Goal: Find specific page/section: Find specific page/section

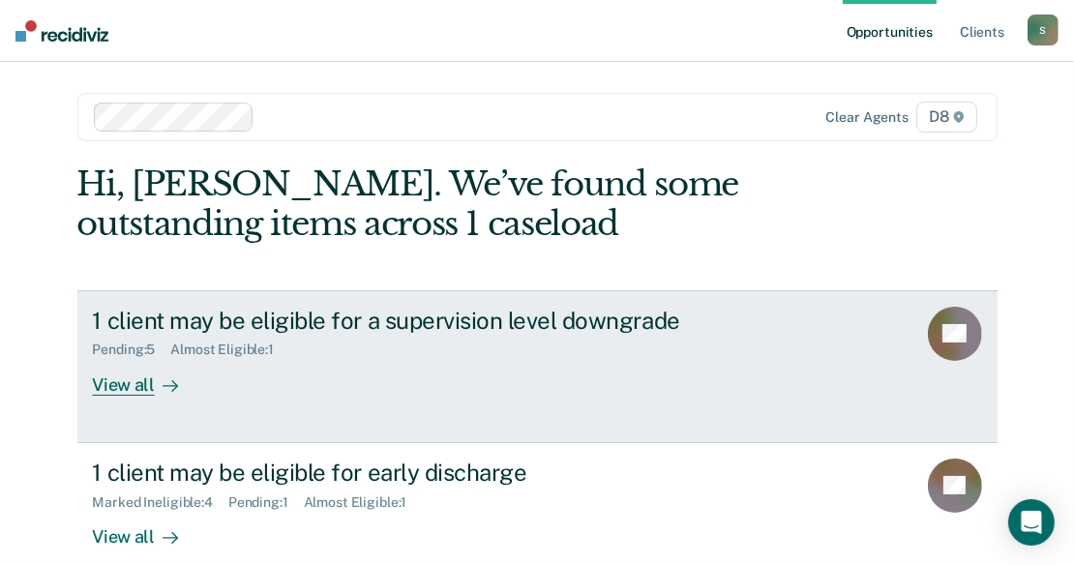
click at [134, 384] on div "View all" at bounding box center [147, 377] width 108 height 38
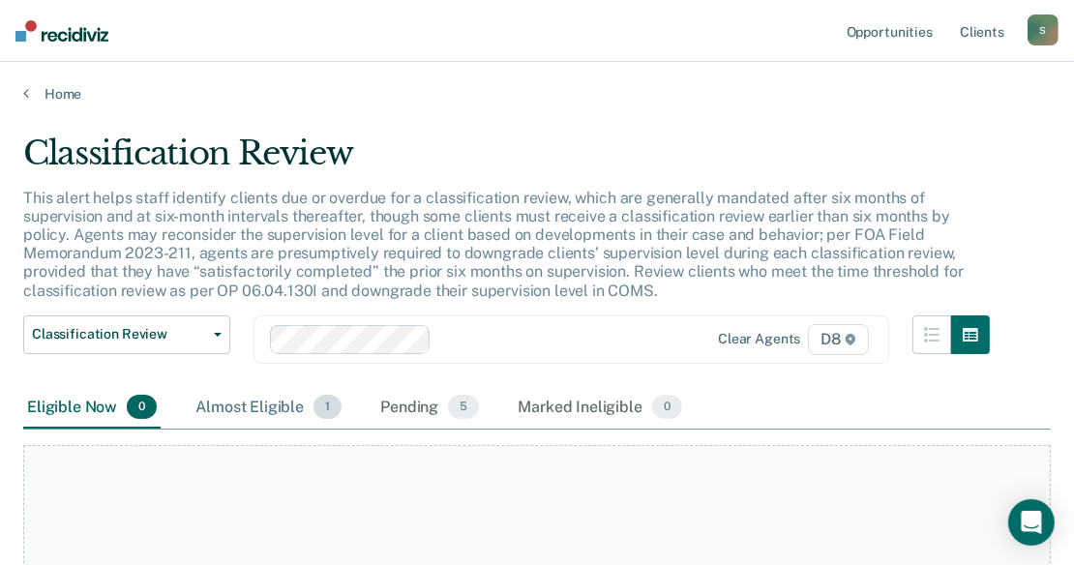
click at [264, 406] on div "Almost Eligible 1" at bounding box center [269, 408] width 154 height 43
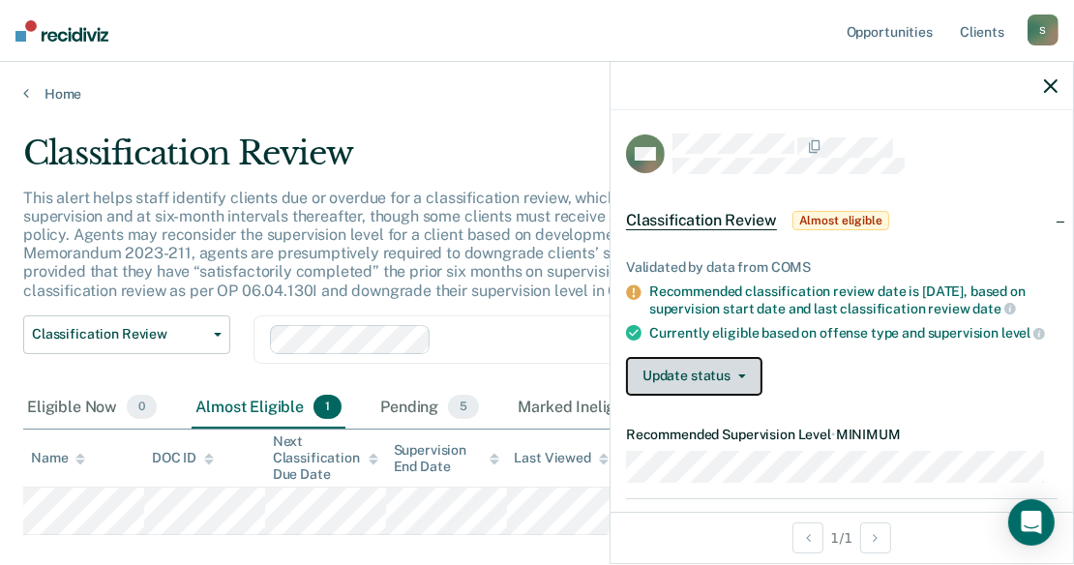
click at [733, 378] on span "button" at bounding box center [738, 376] width 15 height 4
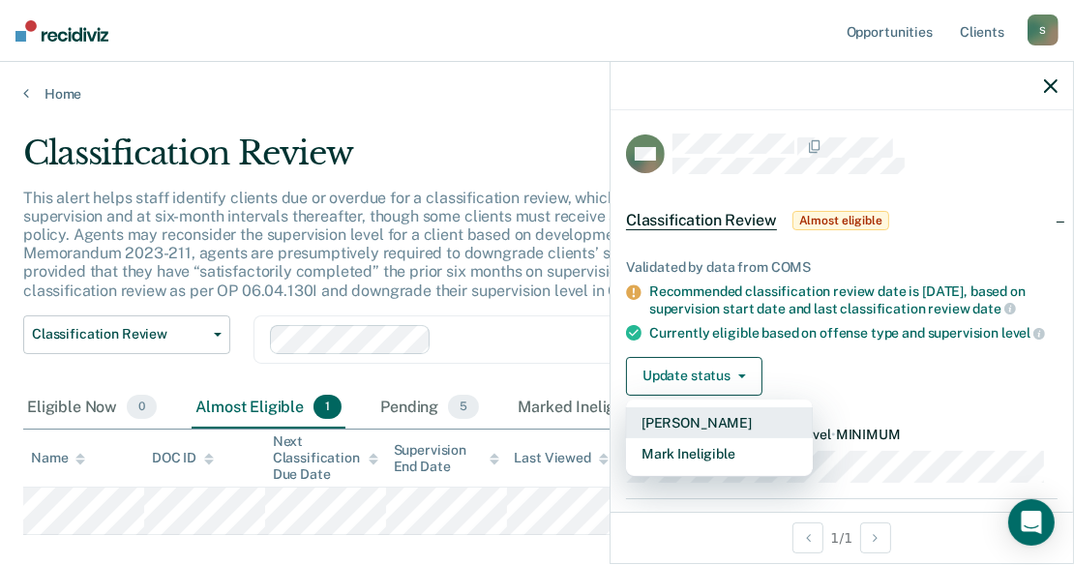
click at [711, 437] on button "[PERSON_NAME]" at bounding box center [719, 422] width 187 height 31
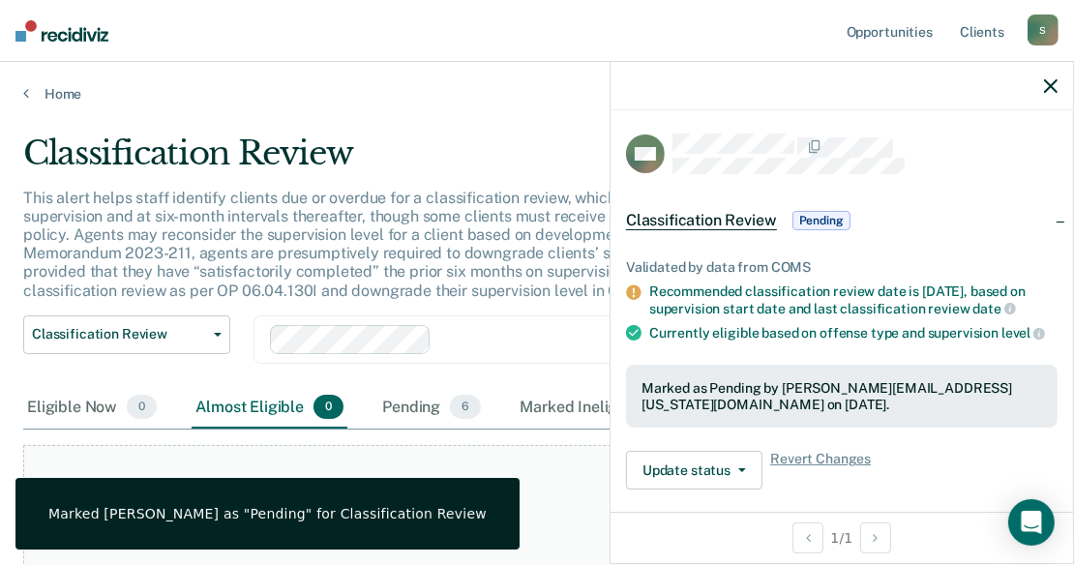
click at [427, 405] on div "Pending 6" at bounding box center [431, 408] width 106 height 43
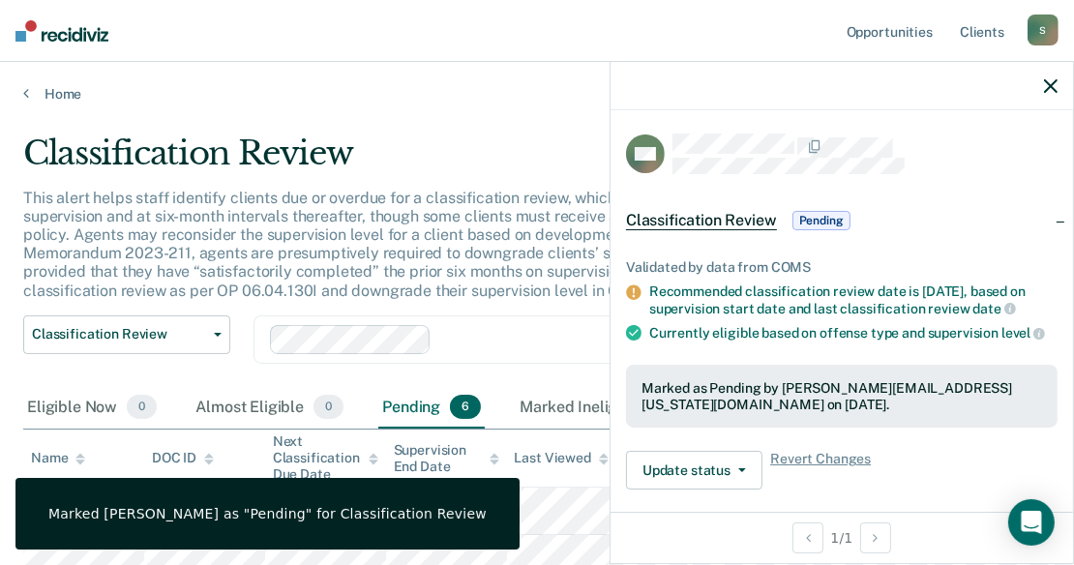
click at [522, 363] on div "Classification Review Classification Review Early Discharge Minimum Telephone R…" at bounding box center [506, 351] width 967 height 72
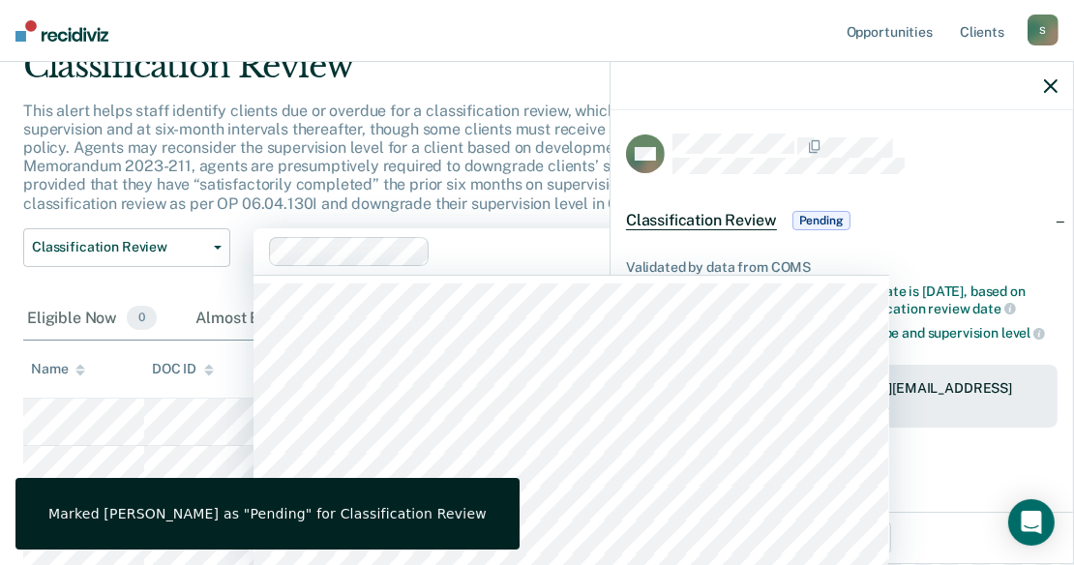
click at [570, 275] on div "84 results available. Use Up and Down to choose options, press Enter to select …" at bounding box center [571, 251] width 636 height 46
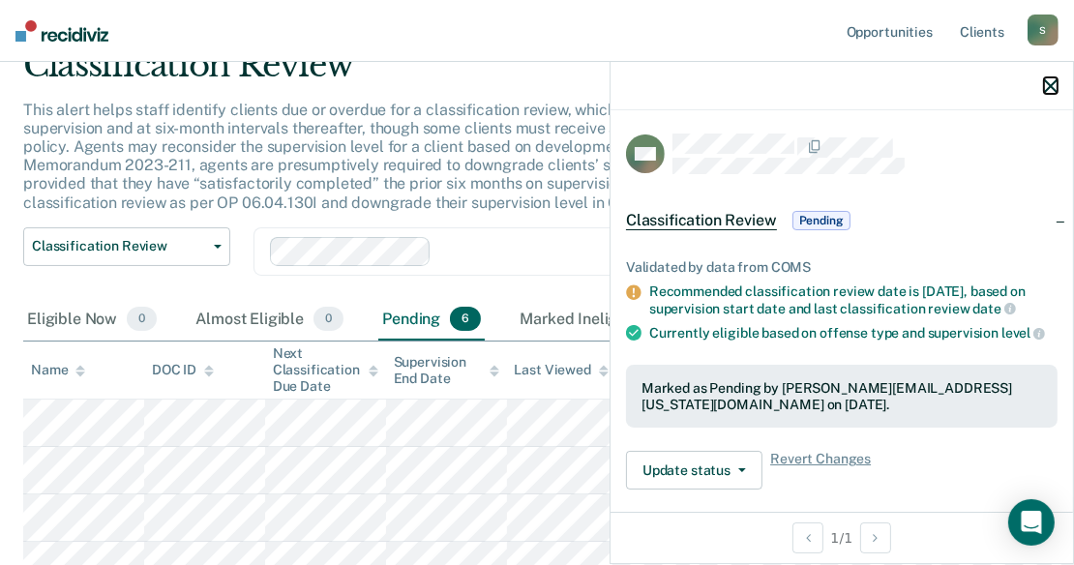
click at [1048, 85] on icon "button" at bounding box center [1051, 86] width 14 height 14
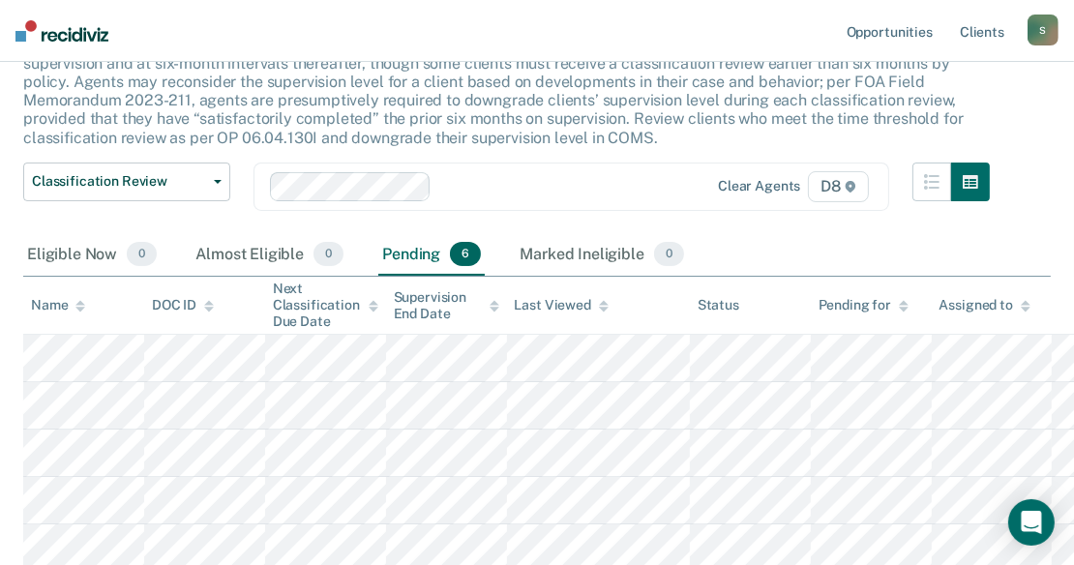
scroll to position [165, 0]
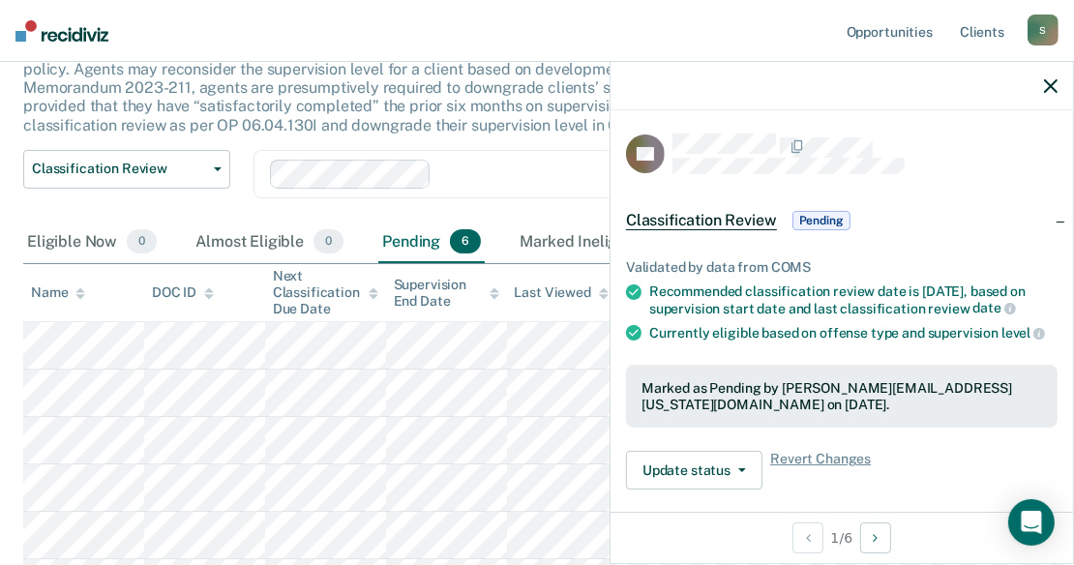
click at [1039, 89] on div at bounding box center [842, 86] width 462 height 48
click at [1049, 85] on icon "button" at bounding box center [1051, 86] width 14 height 14
click at [1054, 91] on icon "button" at bounding box center [1051, 86] width 14 height 14
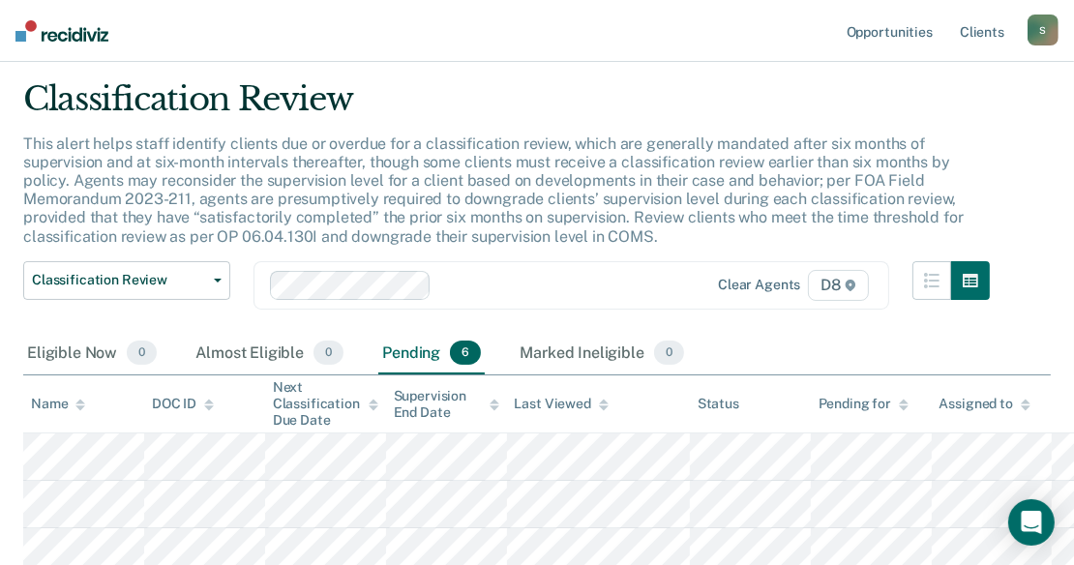
scroll to position [49, 0]
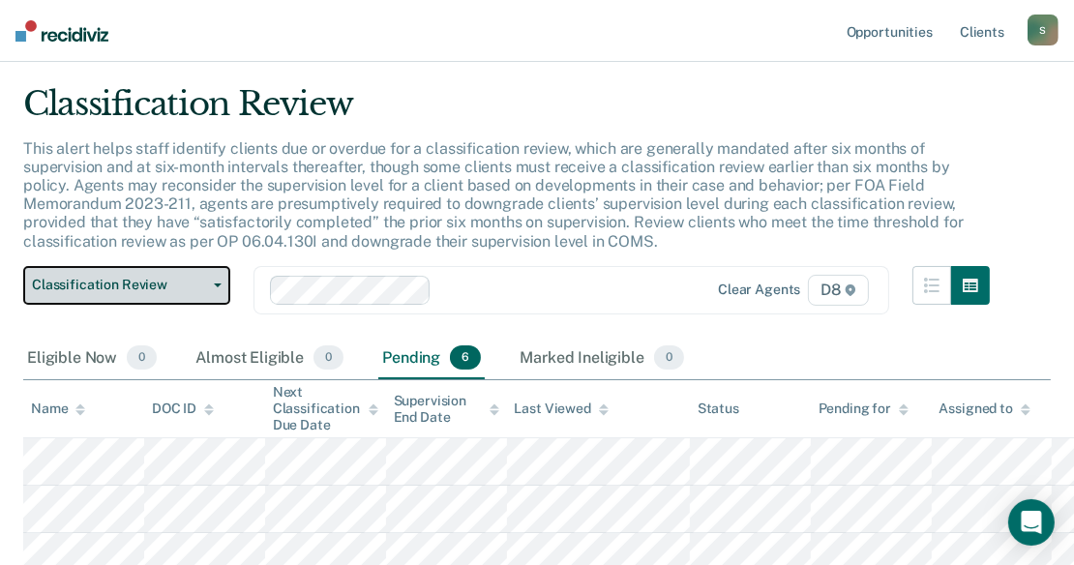
click at [211, 280] on button "Classification Review" at bounding box center [126, 285] width 207 height 39
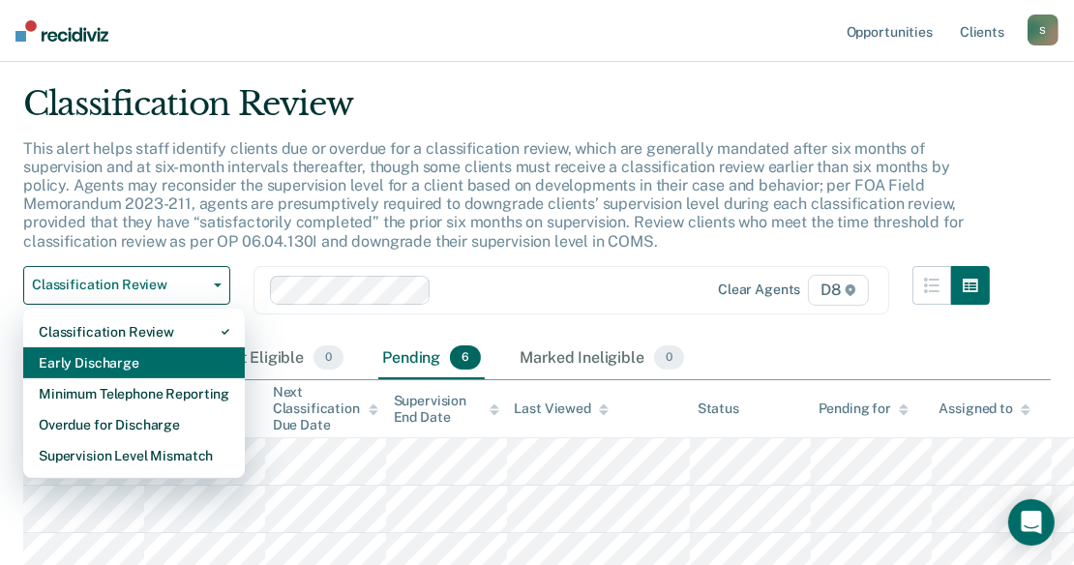
click at [150, 355] on div "Early Discharge" at bounding box center [134, 362] width 191 height 31
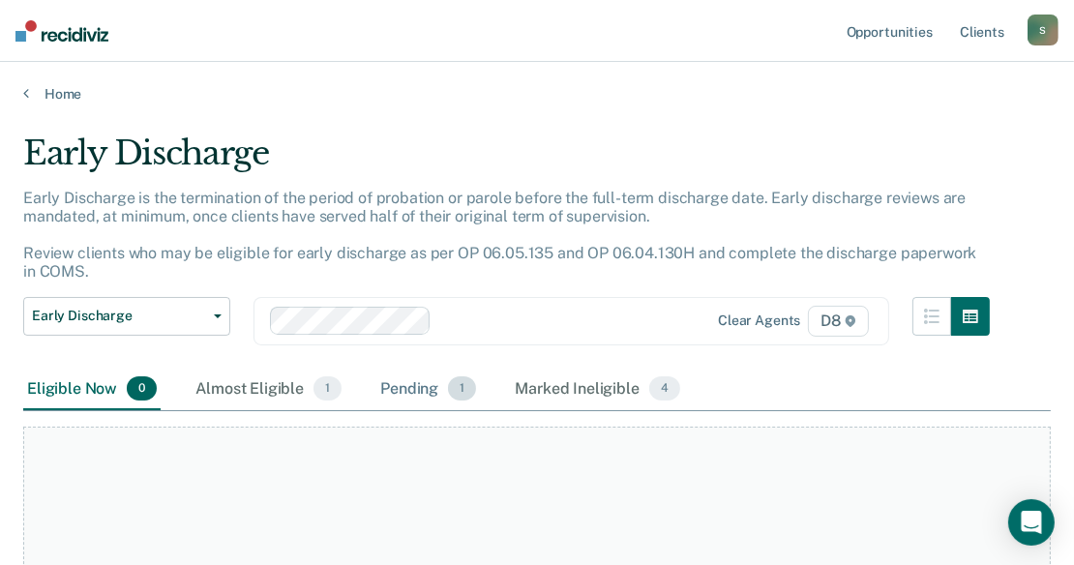
click at [418, 392] on div "Pending 1" at bounding box center [428, 390] width 104 height 43
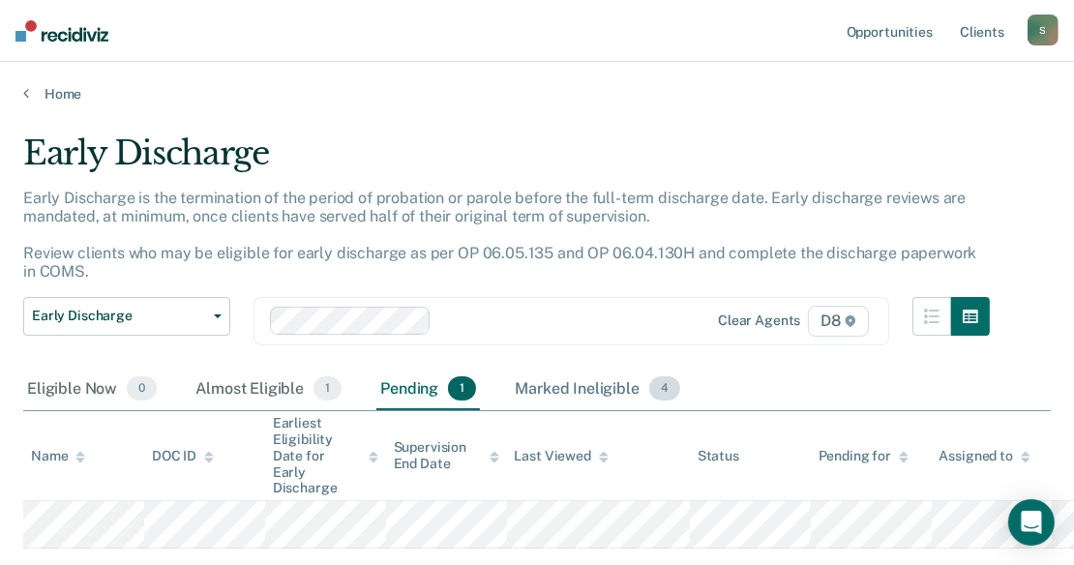
click at [578, 385] on div "Marked Ineligible 4" at bounding box center [597, 390] width 173 height 43
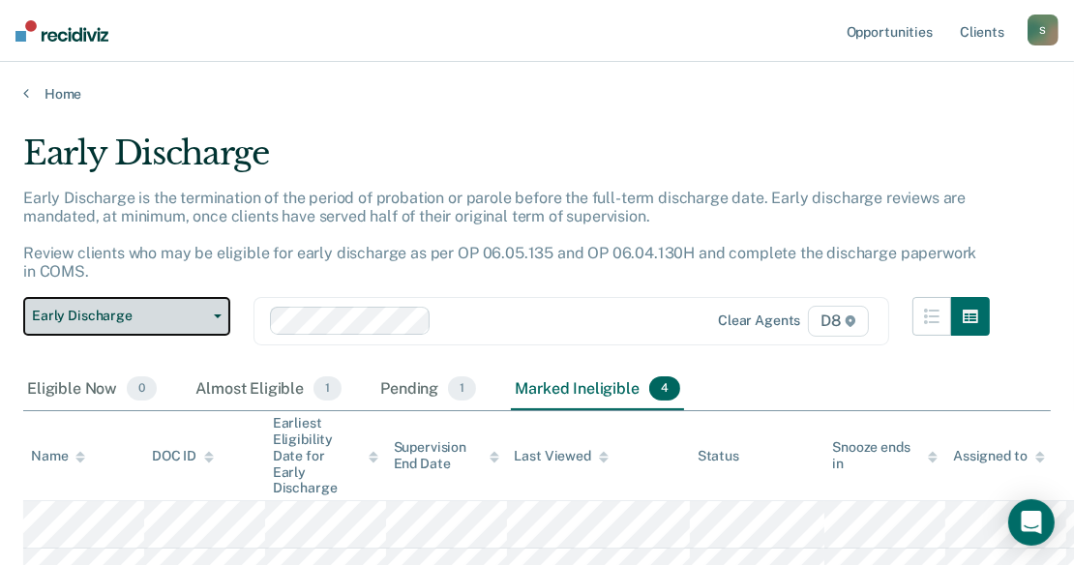
click at [209, 314] on span "button" at bounding box center [213, 316] width 15 height 4
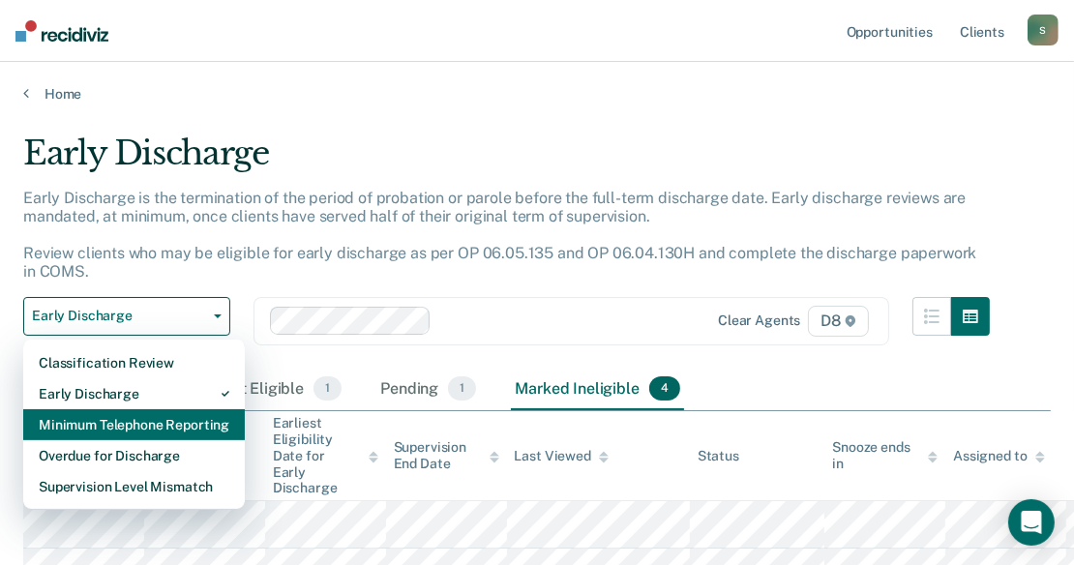
click at [179, 419] on div "Minimum Telephone Reporting" at bounding box center [134, 424] width 191 height 31
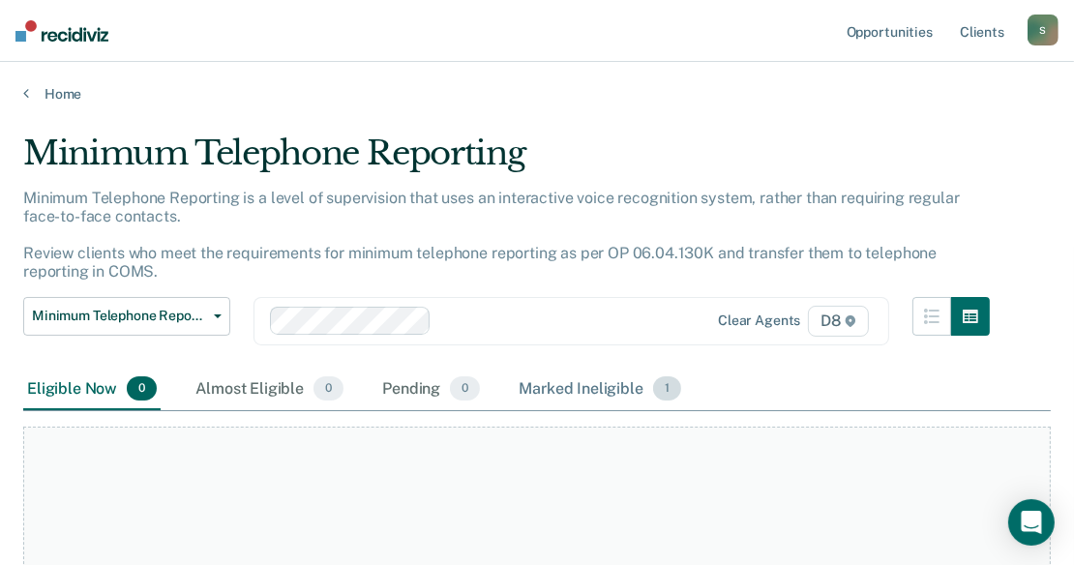
click at [593, 390] on div "Marked Ineligible 1" at bounding box center [600, 390] width 170 height 43
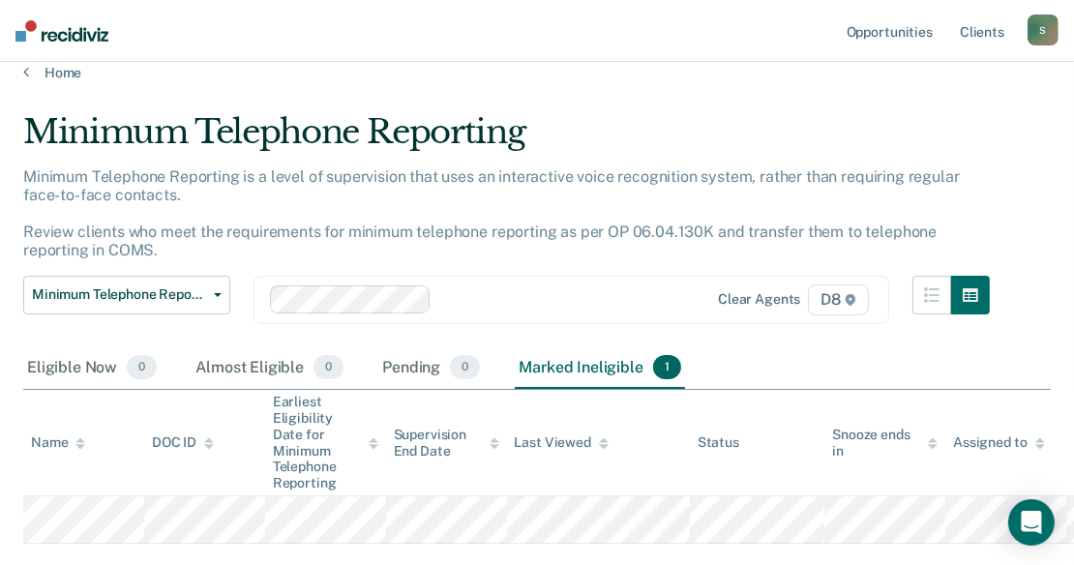
scroll to position [16, 0]
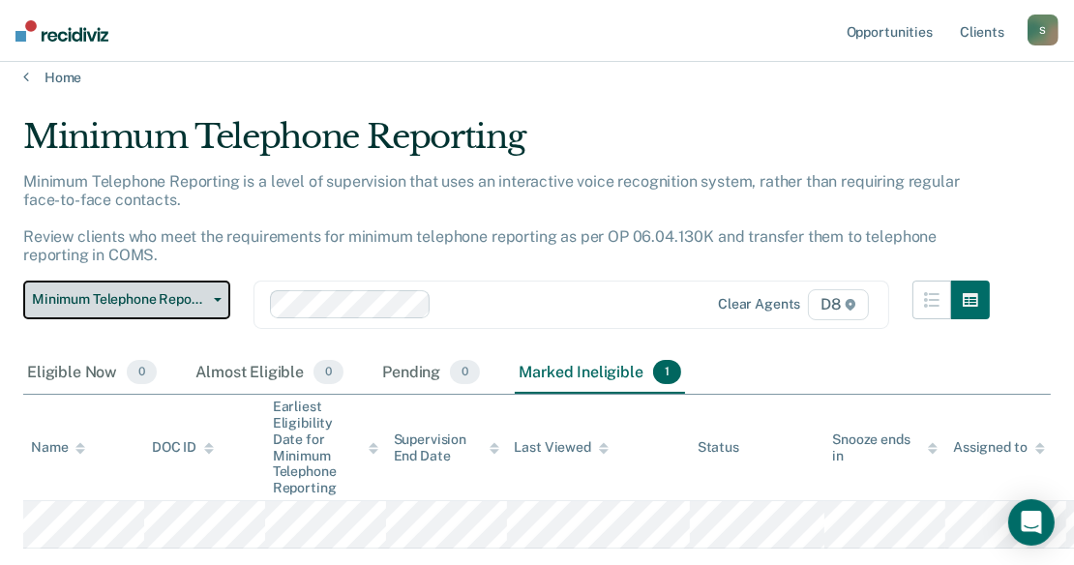
click at [215, 301] on icon "button" at bounding box center [218, 300] width 8 height 4
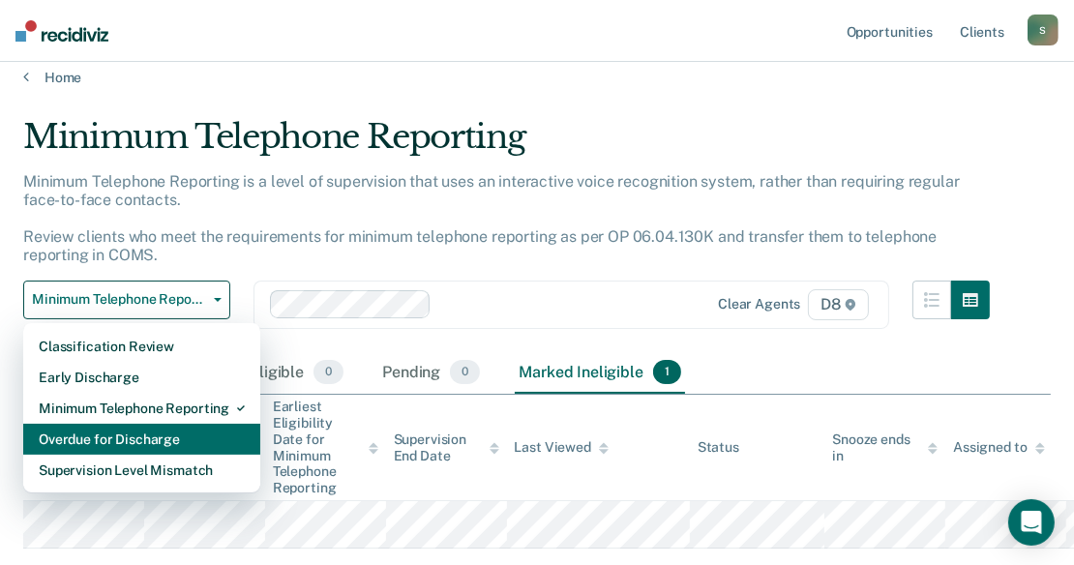
click at [184, 429] on div "Overdue for Discharge" at bounding box center [142, 439] width 206 height 31
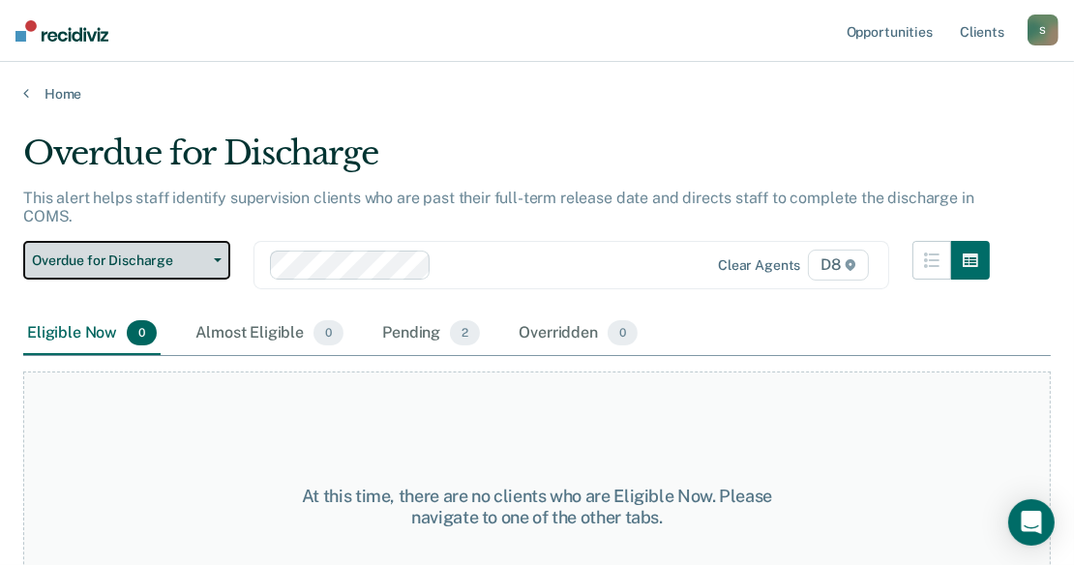
click at [221, 256] on button "Overdue for Discharge" at bounding box center [126, 260] width 207 height 39
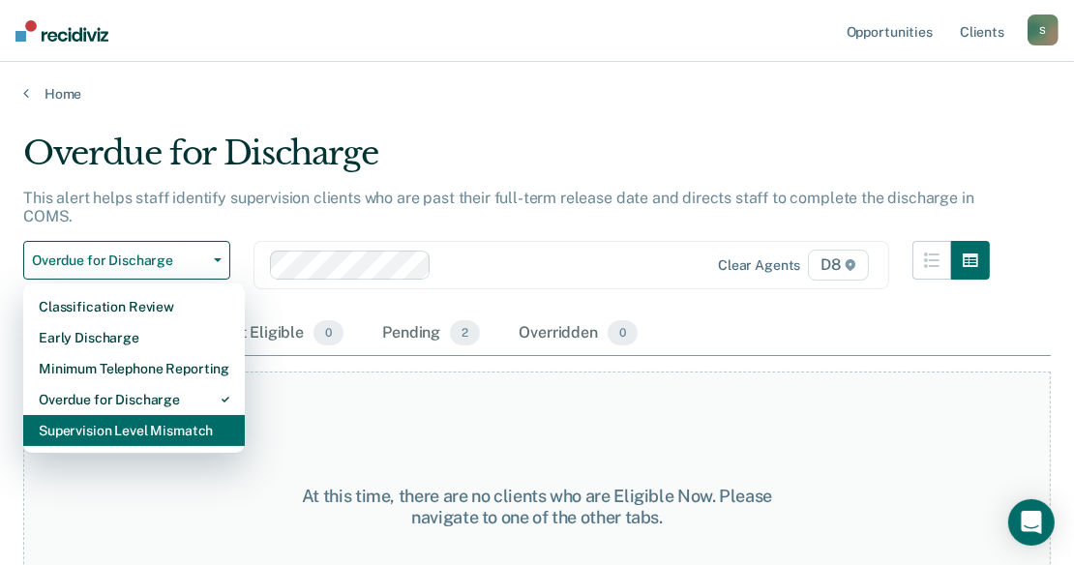
click at [171, 439] on div "Supervision Level Mismatch" at bounding box center [134, 430] width 191 height 31
